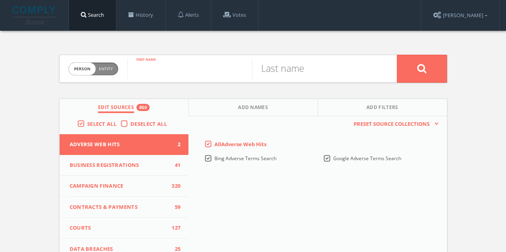
click at [190, 72] on input "text" at bounding box center [189, 68] width 125 height 21
type input "[PERSON_NAME]"
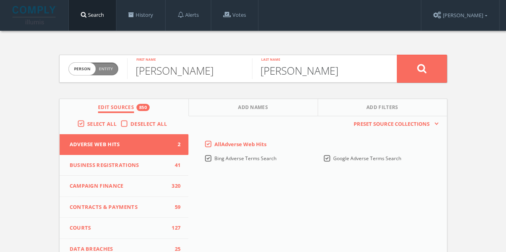
type input "[PERSON_NAME]"
click at [130, 126] on label "Deselect All" at bounding box center [150, 124] width 40 height 8
click at [0, 0] on input "Deselect All" at bounding box center [0, 0] width 0 height 0
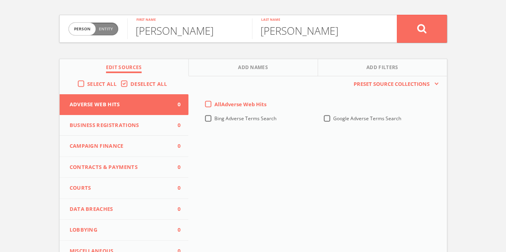
click at [118, 152] on button "Campaign Finance 0" at bounding box center [124, 146] width 129 height 21
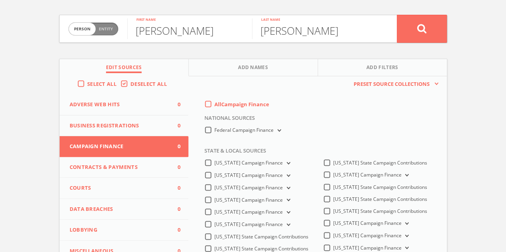
click at [214, 103] on label "All Campaign Finance" at bounding box center [241, 105] width 55 height 8
click at [0, 0] on Finance-all-0 "All Campaign Finance" at bounding box center [0, 0] width 0 height 0
click at [214, 132] on label "Federal Campaign Finance" at bounding box center [248, 131] width 68 height 8
click at [0, 0] on Finance-all "Federal Campaign Finance" at bounding box center [0, 0] width 0 height 0
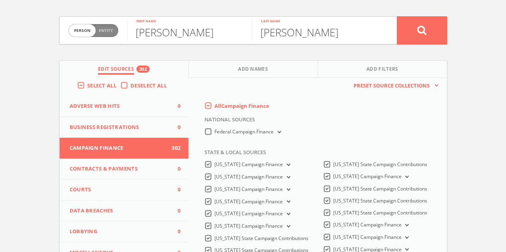
scroll to position [0, 0]
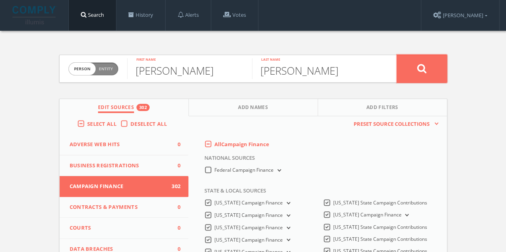
click at [406, 57] on button at bounding box center [422, 69] width 50 height 28
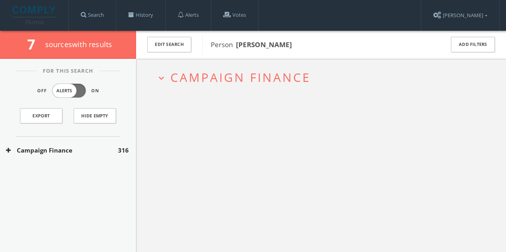
click at [104, 152] on button "Campaign Finance" at bounding box center [62, 150] width 112 height 9
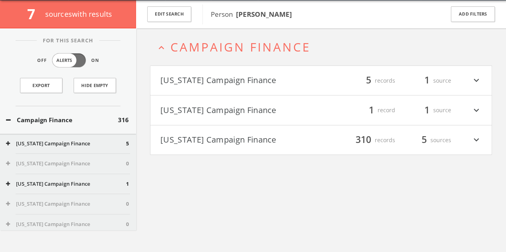
click at [253, 77] on button "[US_STATE] Campaign Finance" at bounding box center [240, 81] width 161 height 14
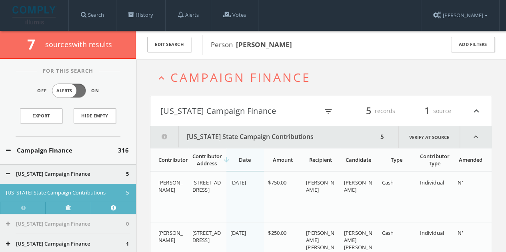
click at [230, 120] on h4 "[US_STATE] Campaign Finance filter_list 5 records 1 source expand_less" at bounding box center [320, 111] width 341 height 30
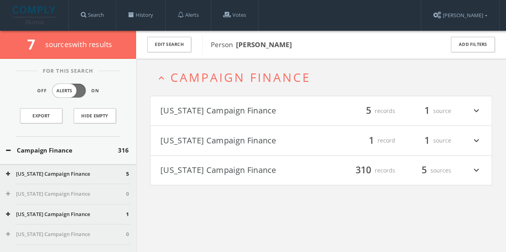
click at [233, 142] on button "[US_STATE] Campaign Finance" at bounding box center [240, 141] width 161 height 14
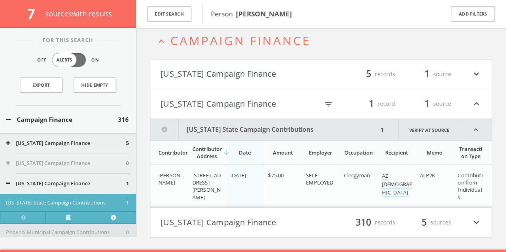
scroll to position [53, 0]
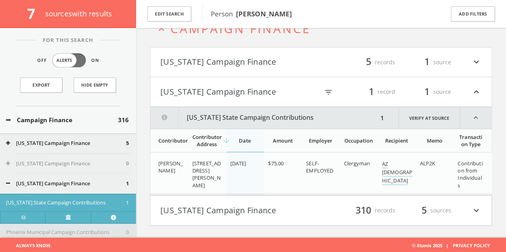
click at [237, 88] on button "[US_STATE] Campaign Finance" at bounding box center [239, 92] width 158 height 14
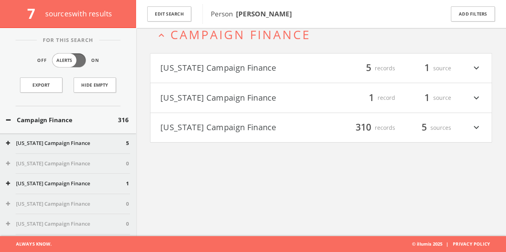
scroll to position [46, 0]
click at [323, 135] on h4 "[US_STATE] Campaign Finance filter_list 310 records 5 sources expand_more" at bounding box center [320, 129] width 341 height 30
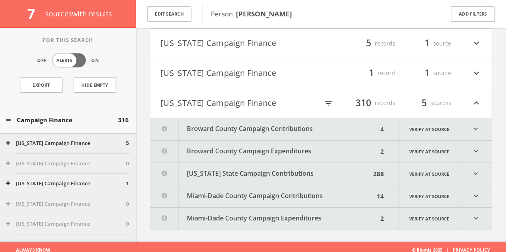
scroll to position [76, 0]
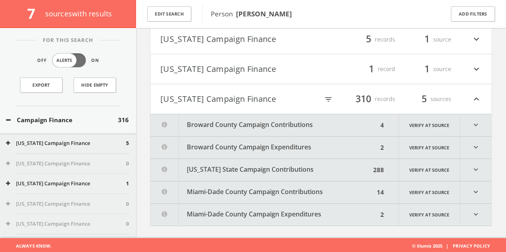
click at [257, 122] on button "Broward County Campaign Contributions" at bounding box center [263, 125] width 227 height 22
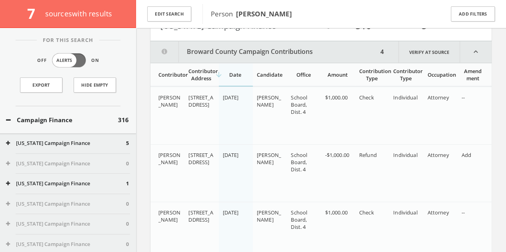
scroll to position [161, 0]
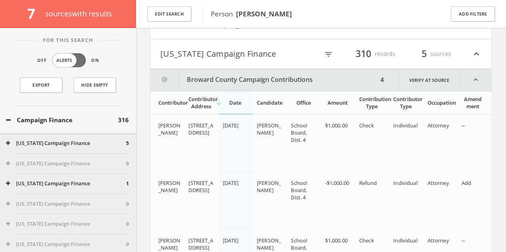
click at [240, 56] on button "[US_STATE] Campaign Finance" at bounding box center [239, 54] width 158 height 14
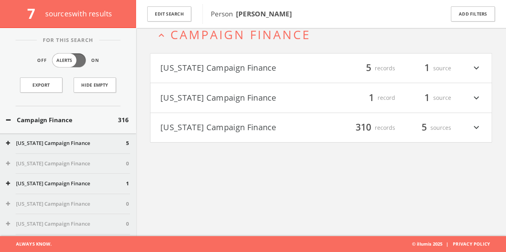
scroll to position [46, 0]
click at [51, 87] on link "Export" at bounding box center [41, 85] width 42 height 15
